Goal: Feedback & Contribution: Submit feedback/report problem

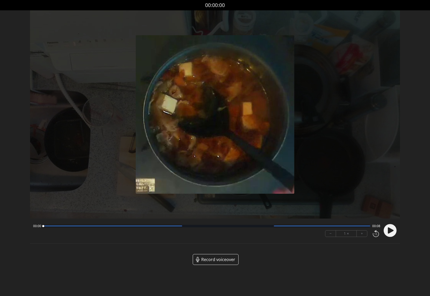
click at [219, 264] on link "Record voiceover" at bounding box center [216, 259] width 46 height 11
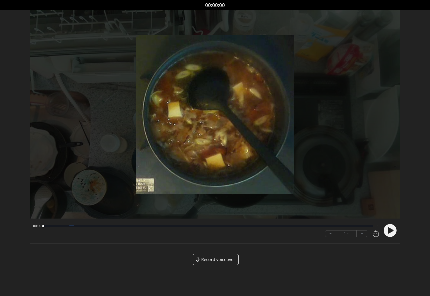
click at [217, 258] on span "Record voiceover" at bounding box center [218, 260] width 34 height 6
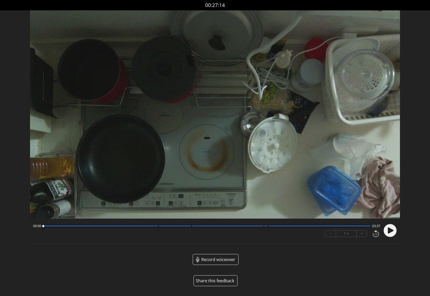
click at [217, 279] on button "Share this feedback" at bounding box center [216, 281] width 44 height 11
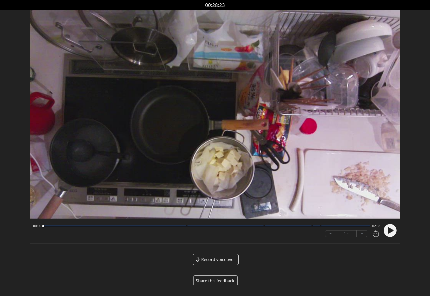
click at [228, 281] on button "Share this feedback" at bounding box center [216, 281] width 44 height 11
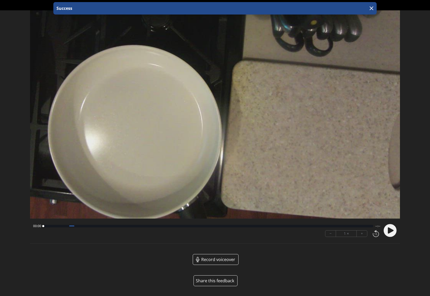
click at [220, 280] on button "Share this feedback" at bounding box center [216, 281] width 44 height 11
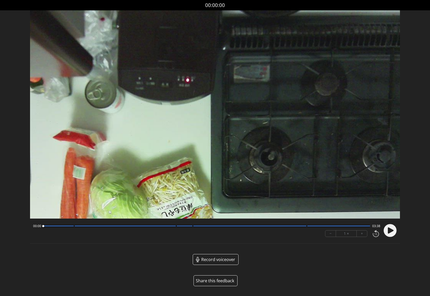
click at [220, 280] on button "Share this feedback" at bounding box center [216, 281] width 44 height 11
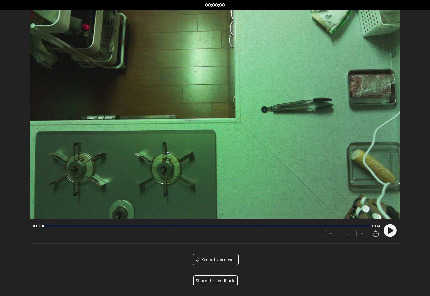
click at [213, 278] on button "Share this feedback" at bounding box center [216, 281] width 44 height 11
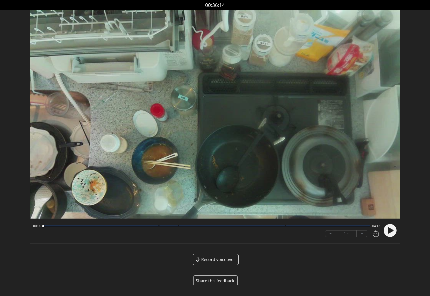
click at [213, 282] on button "Share this feedback" at bounding box center [216, 281] width 44 height 11
